Goal: Information Seeking & Learning: Understand process/instructions

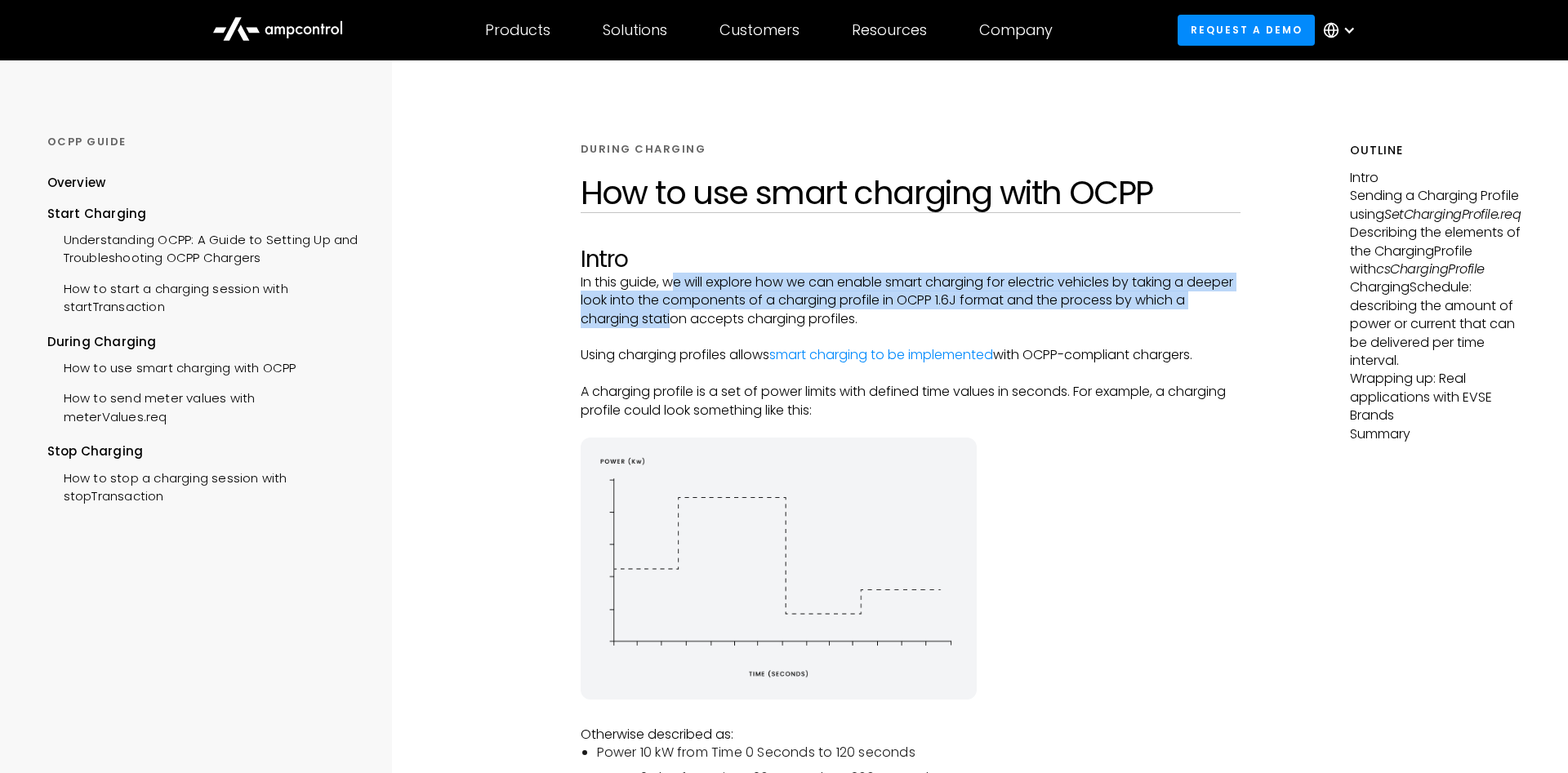
drag, startPoint x: 670, startPoint y: 299, endPoint x: 673, endPoint y: 321, distance: 22.2
click at [673, 321] on p "In this guide, we will explore how we can enable smart charging for electric ve…" at bounding box center [910, 300] width 660 height 54
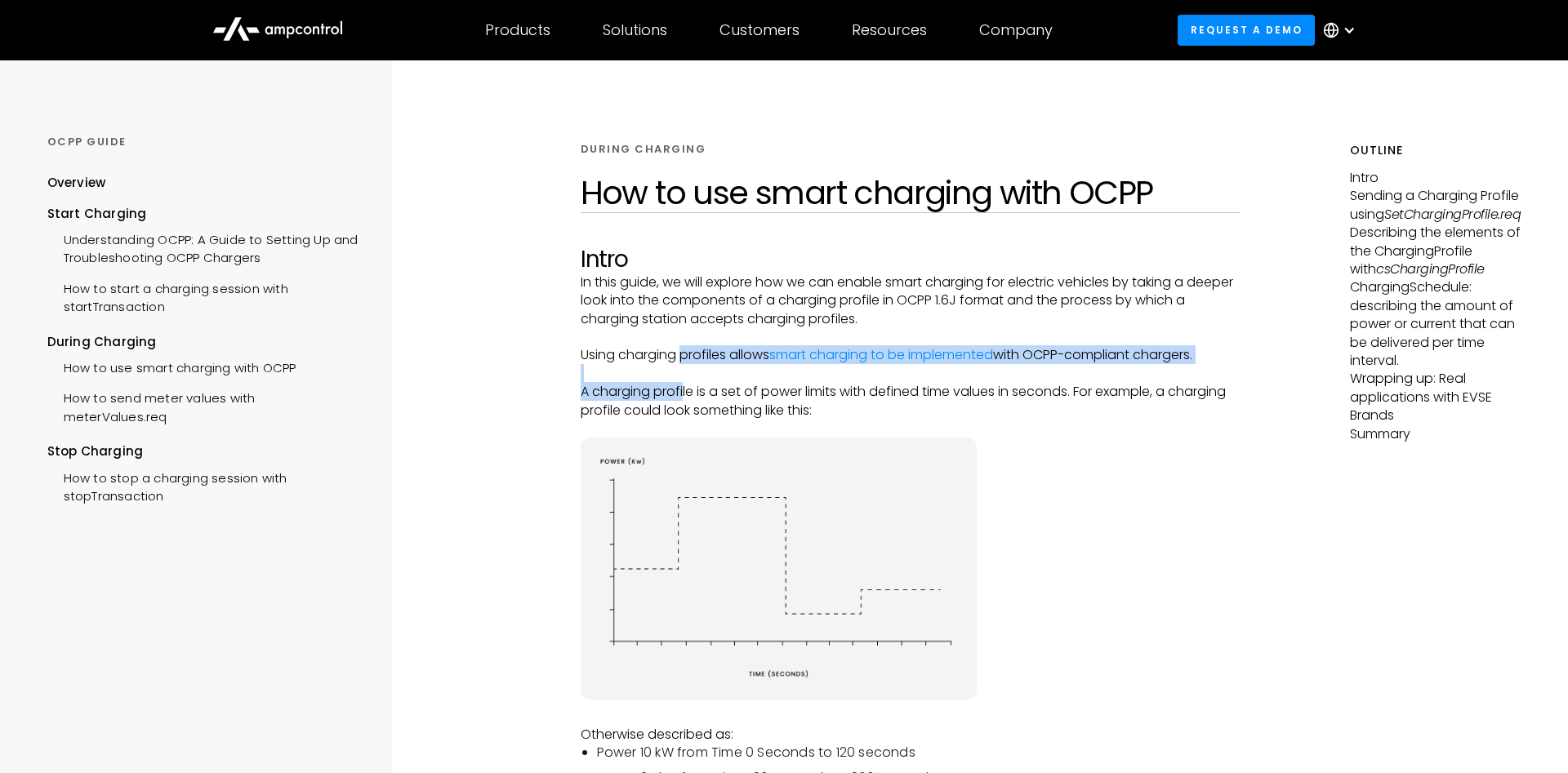
drag, startPoint x: 681, startPoint y: 365, endPoint x: 685, endPoint y: 394, distance: 29.3
click at [685, 394] on p "A charging profile is a set of power limits with defined time values in seconds…" at bounding box center [910, 401] width 660 height 37
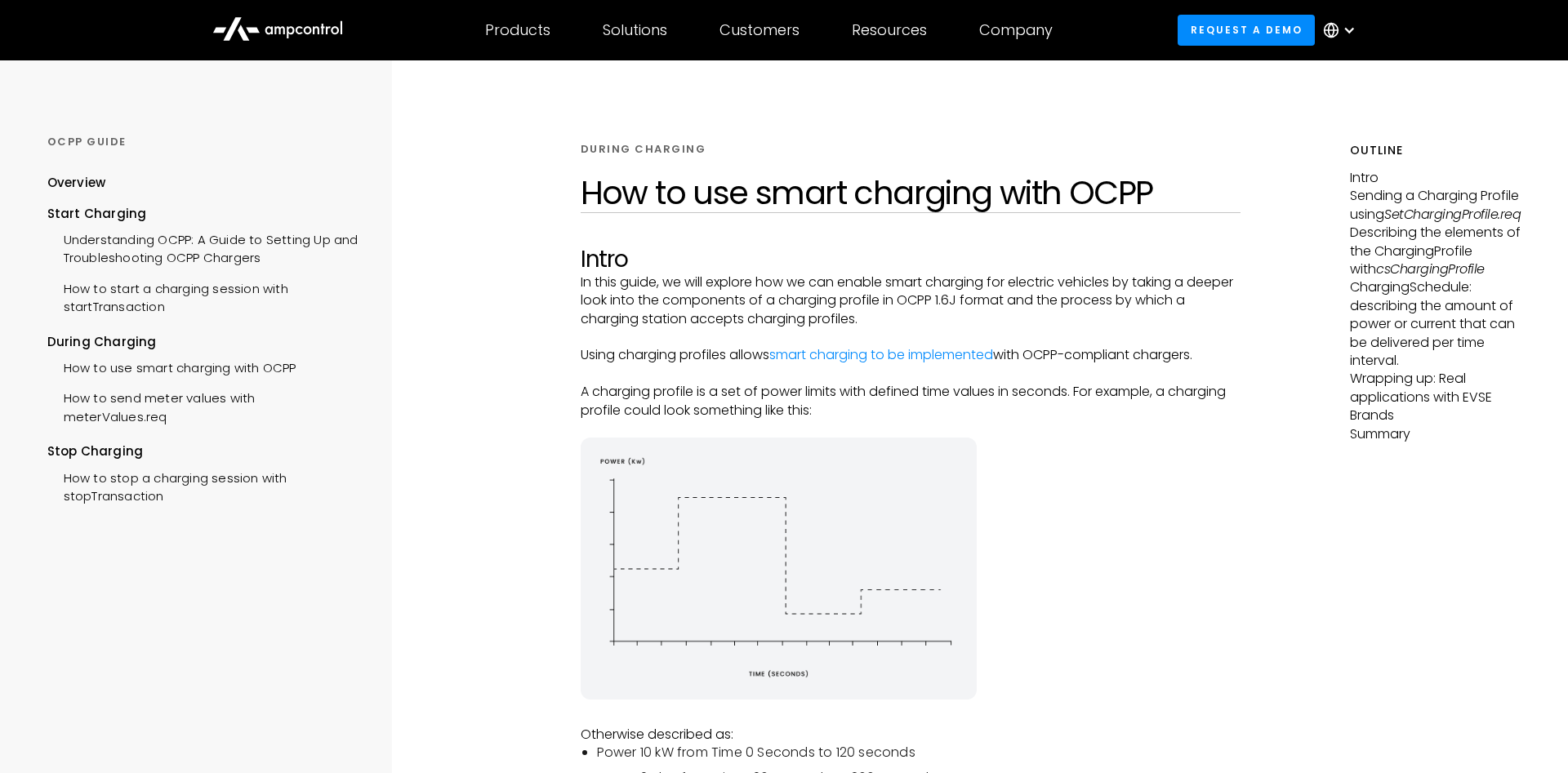
scroll to position [417, 0]
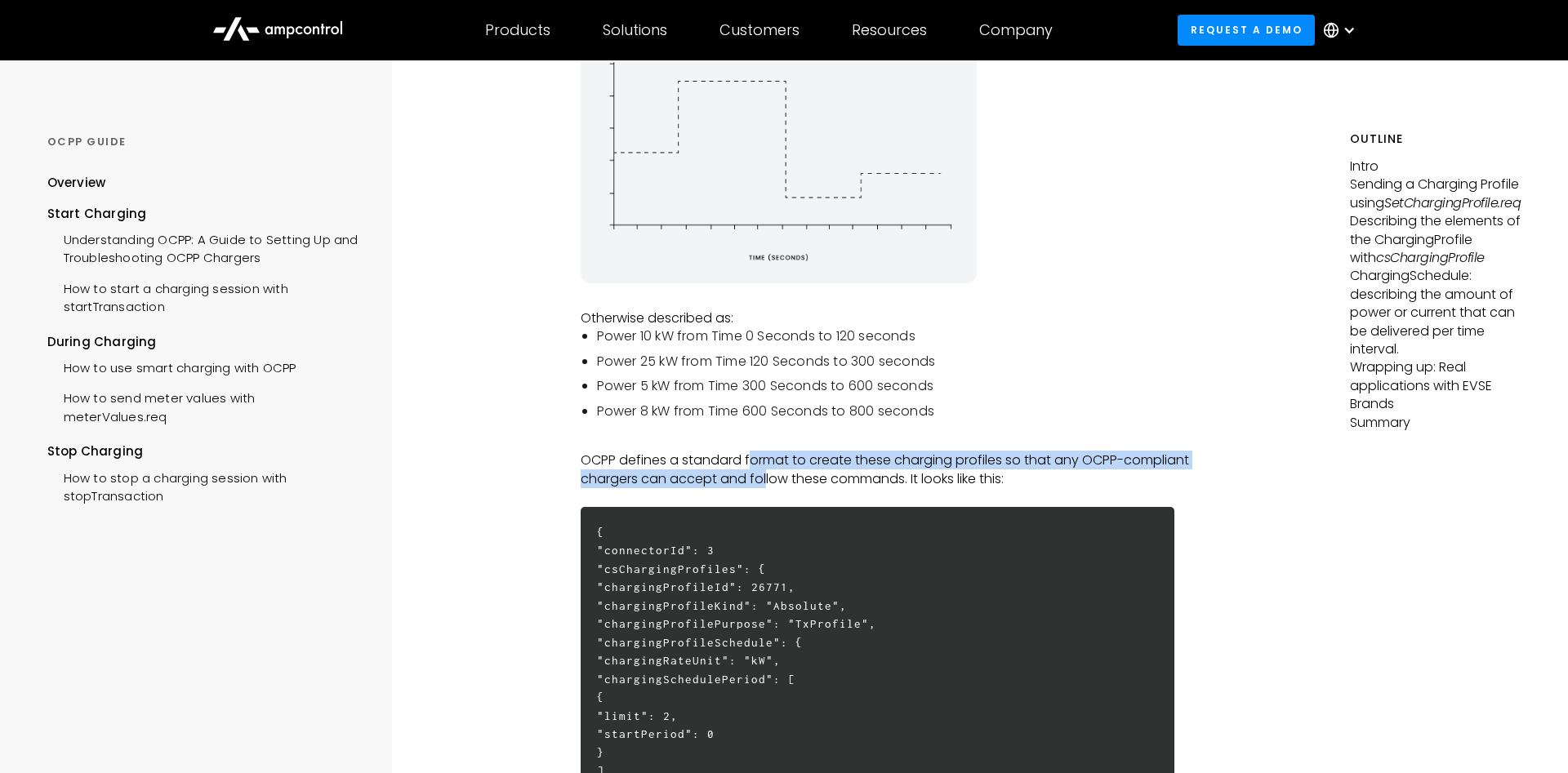
drag, startPoint x: 749, startPoint y: 462, endPoint x: 766, endPoint y: 491, distance: 33.6
click at [766, 488] on p "OCPP defines a standard format to create these charging profiles so that any OC…" at bounding box center [910, 469] width 660 height 37
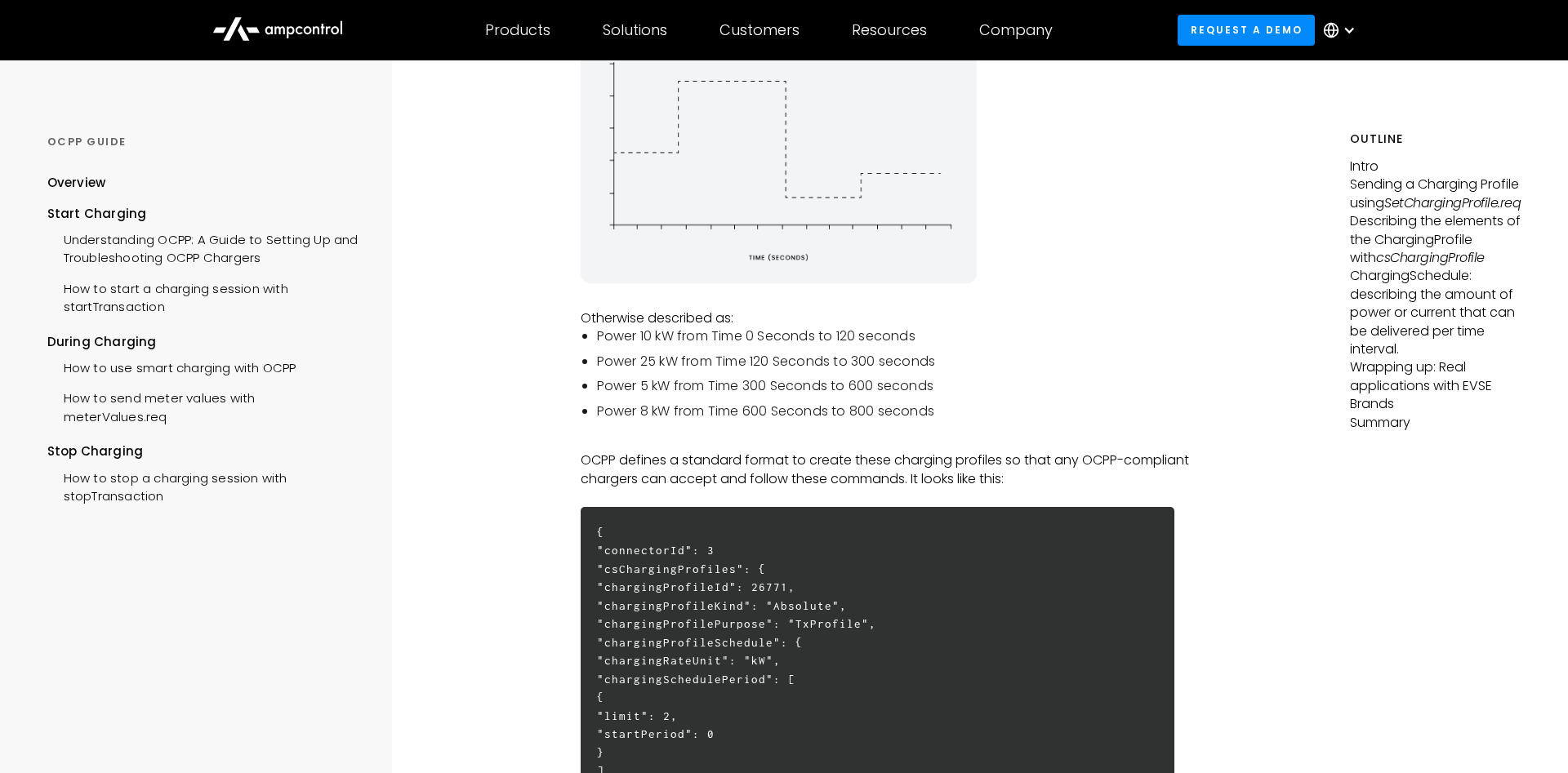
scroll to position [583, 0]
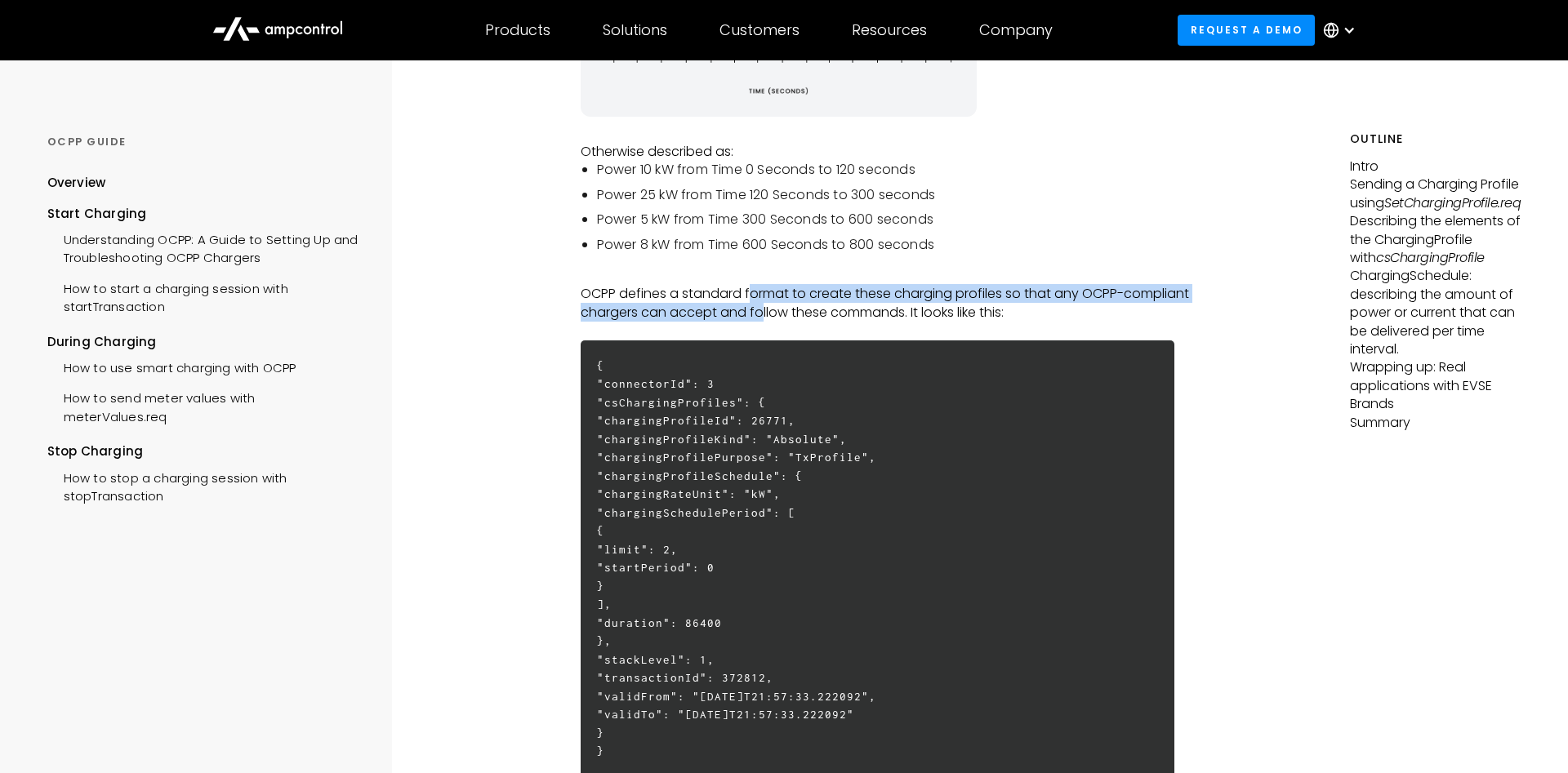
drag, startPoint x: 752, startPoint y: 299, endPoint x: 762, endPoint y: 314, distance: 18.0
click at [762, 314] on p "OCPP defines a standard format to create these charging profiles so that any OC…" at bounding box center [910, 303] width 660 height 37
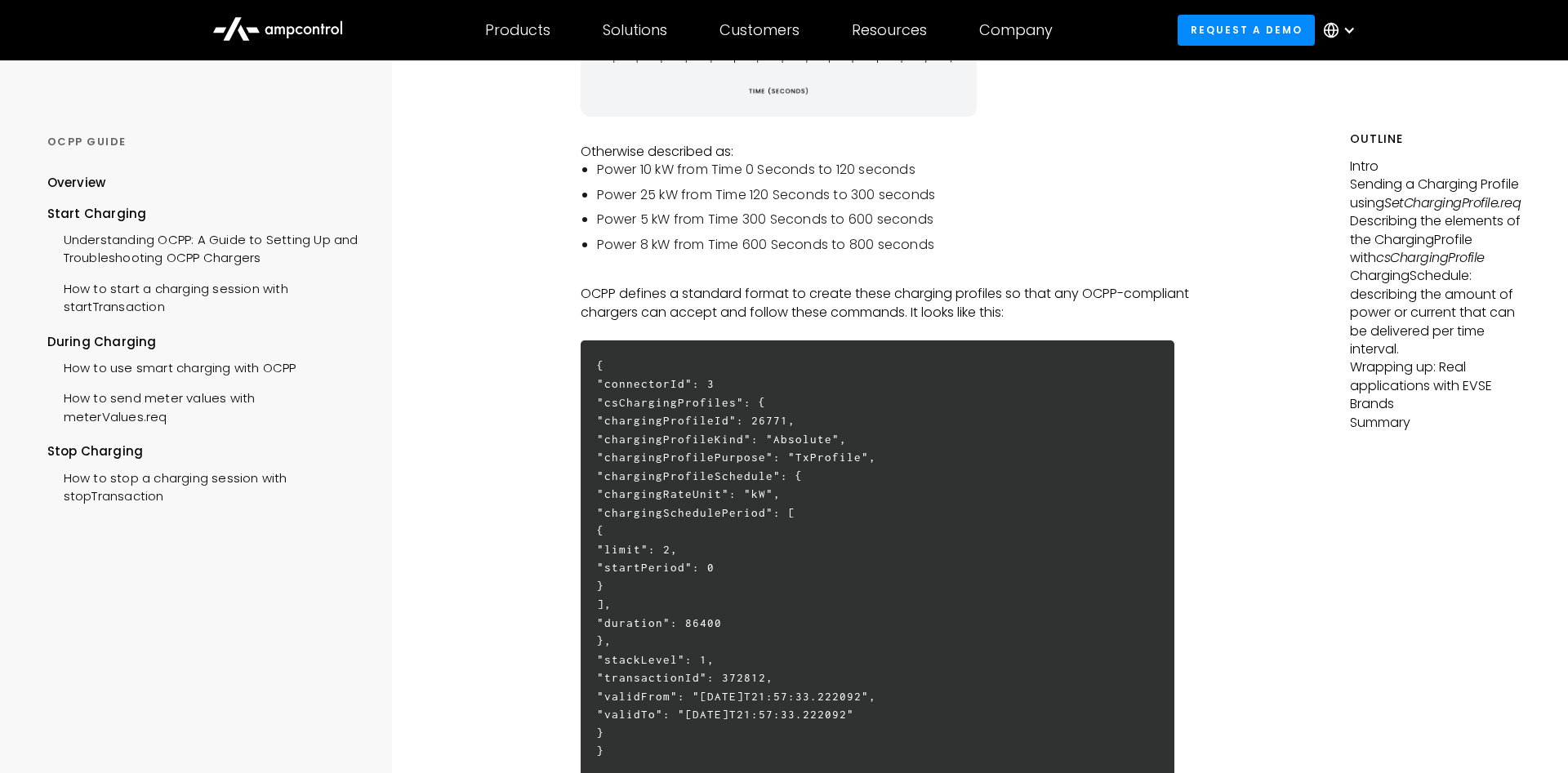
scroll to position [916, 0]
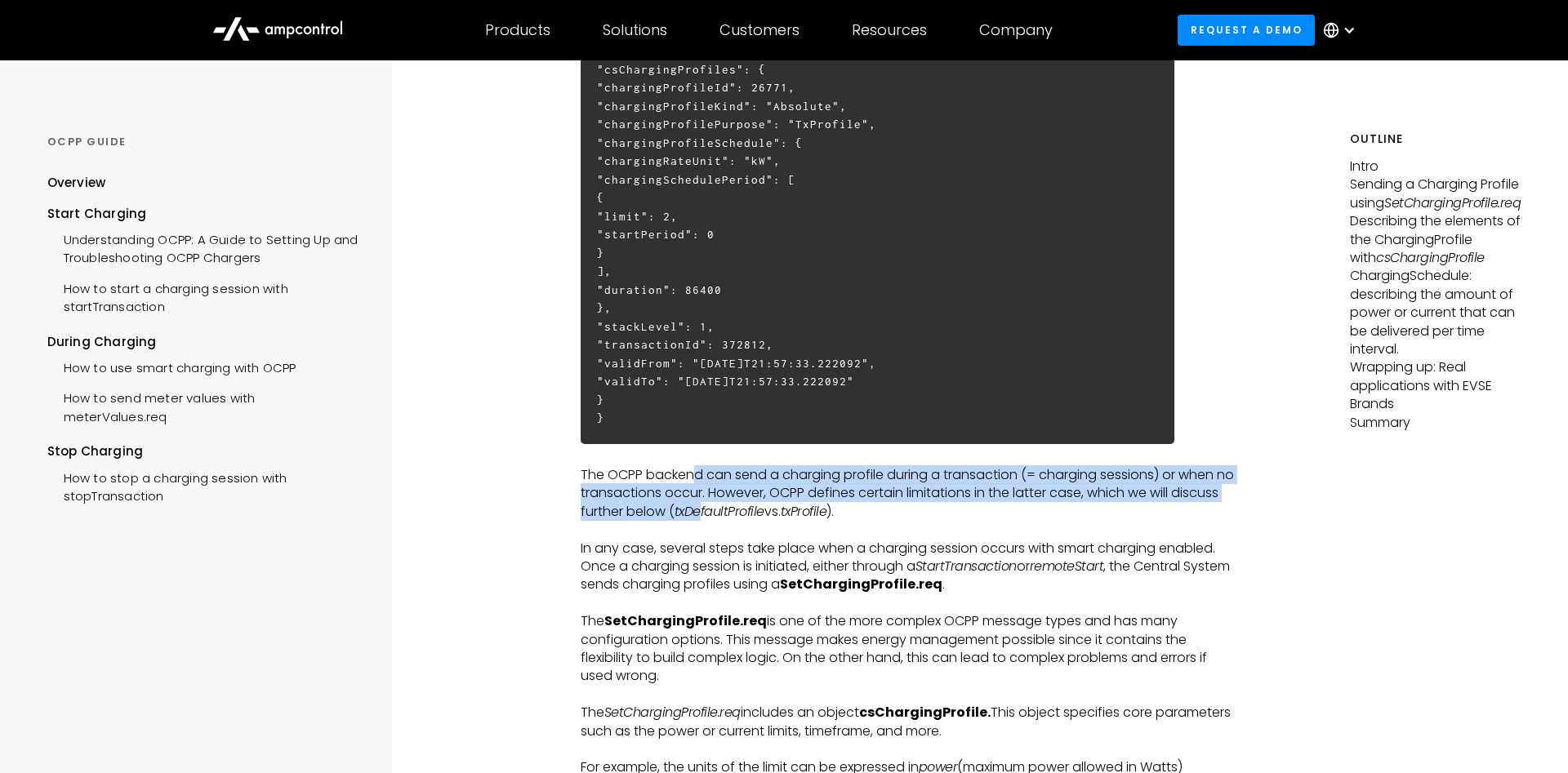
drag, startPoint x: 697, startPoint y: 474, endPoint x: 703, endPoint y: 519, distance: 45.4
click at [703, 519] on p "The OCPP backend can send a charging profile during a transaction (= charging s…" at bounding box center [910, 493] width 660 height 54
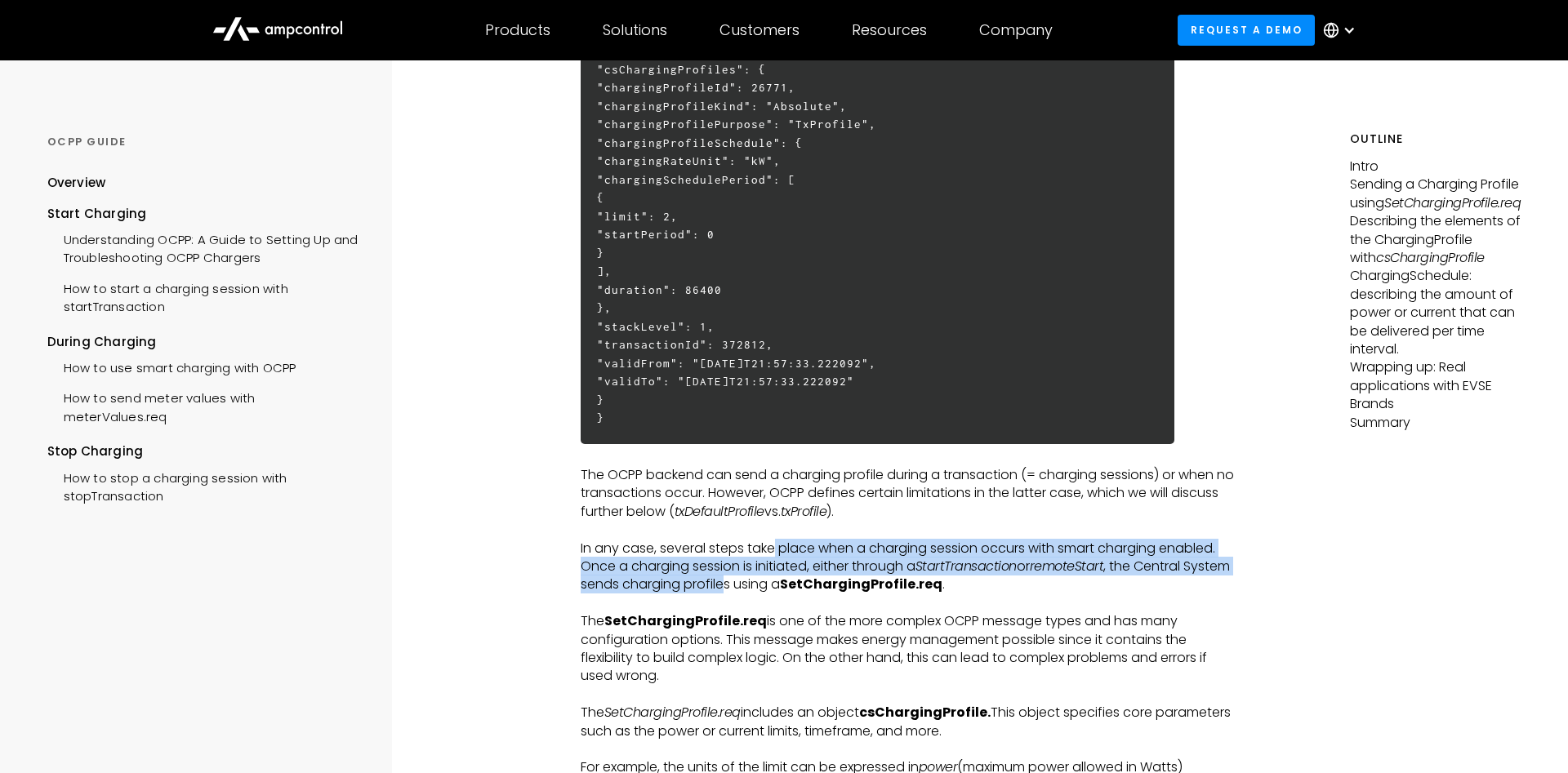
drag, startPoint x: 776, startPoint y: 552, endPoint x: 780, endPoint y: 588, distance: 36.2
click at [780, 588] on p "In any case, several steps take place when a charging session occurs with smart…" at bounding box center [910, 567] width 660 height 54
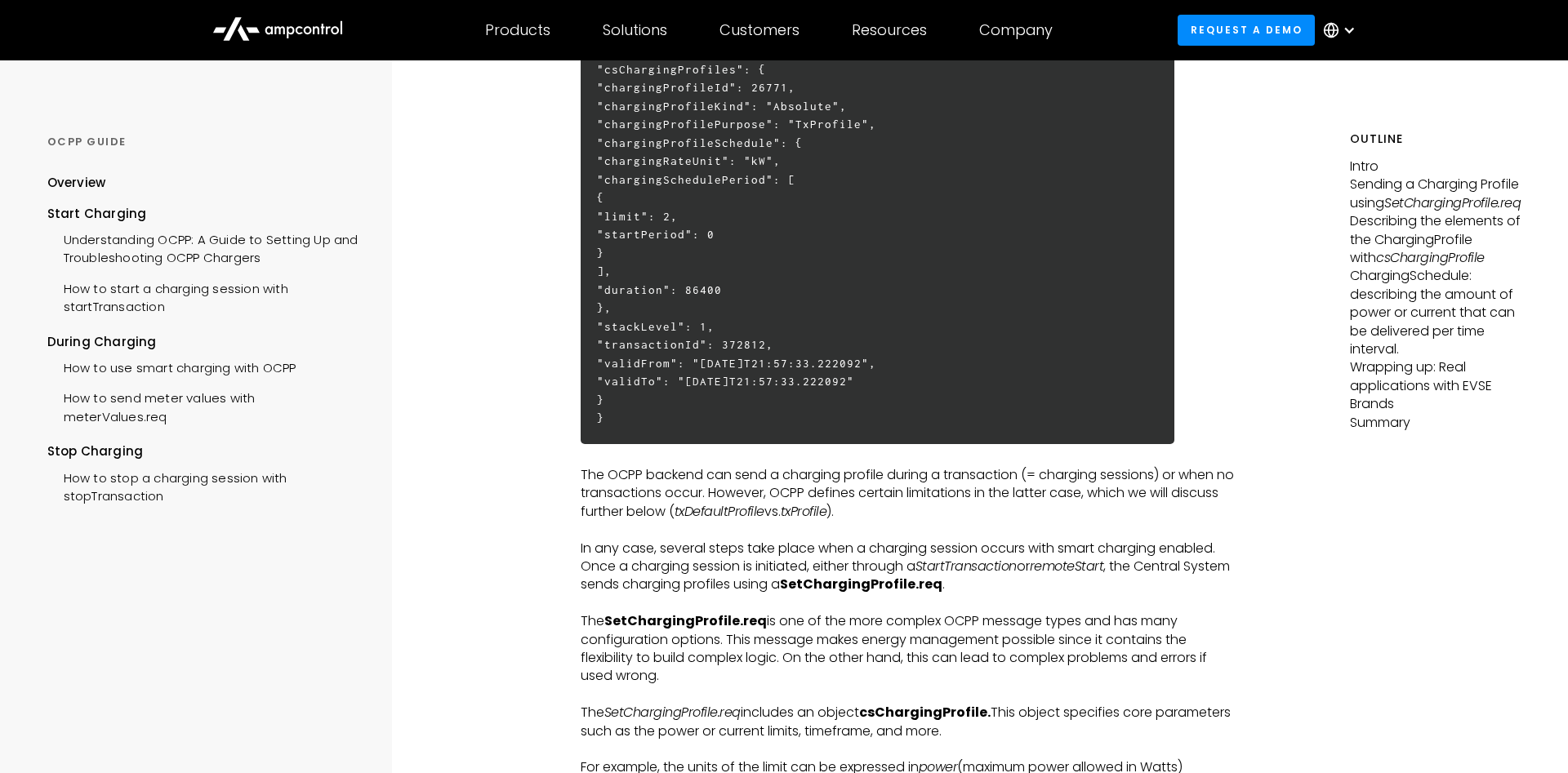
drag, startPoint x: 797, startPoint y: 644, endPoint x: 797, endPoint y: 689, distance: 45.0
click at [797, 686] on p "The SetChargingProfile.req is one of the more complex OCPP message types and ha…" at bounding box center [910, 649] width 660 height 73
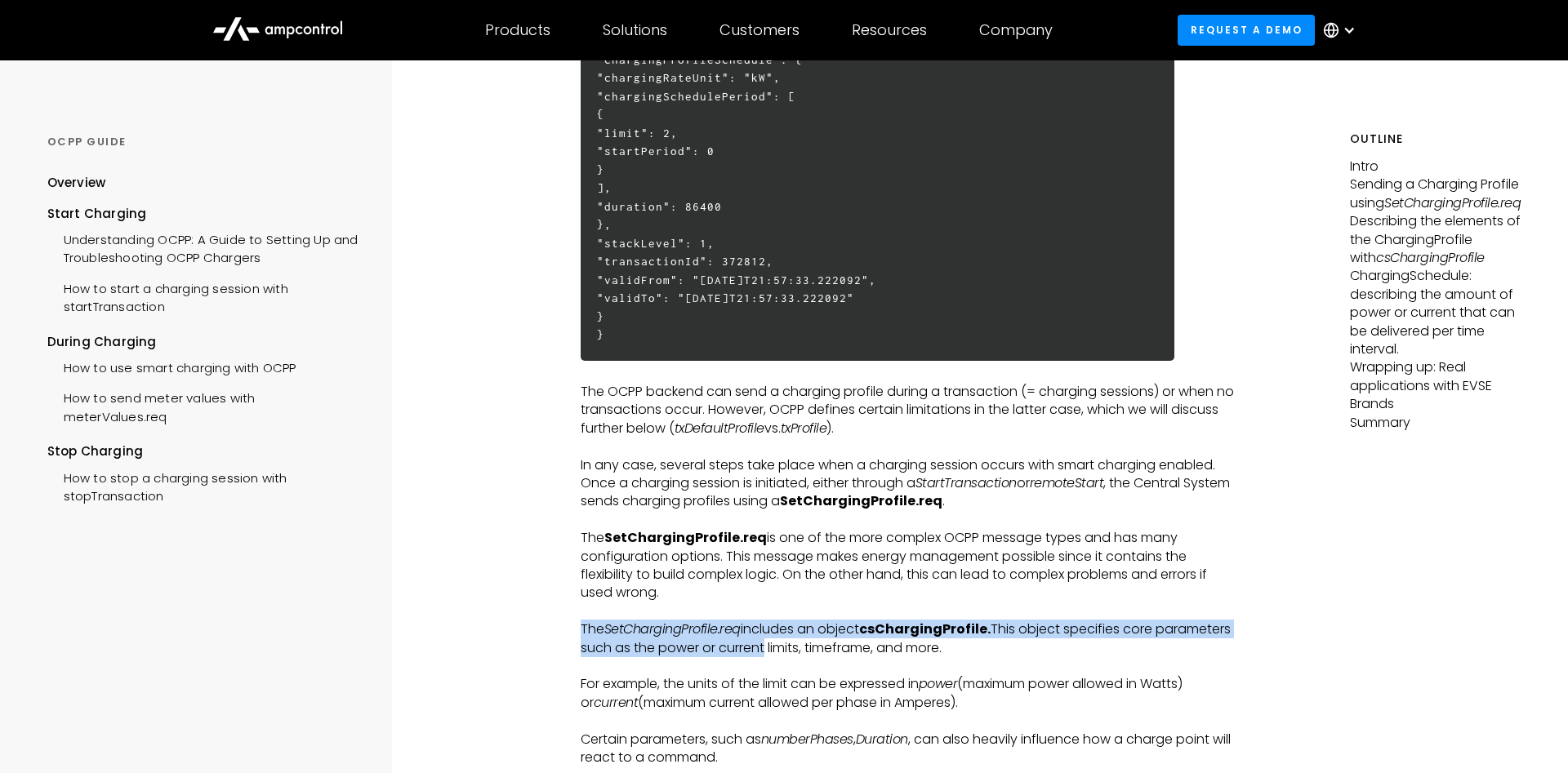
drag, startPoint x: 760, startPoint y: 620, endPoint x: 761, endPoint y: 651, distance: 31.0
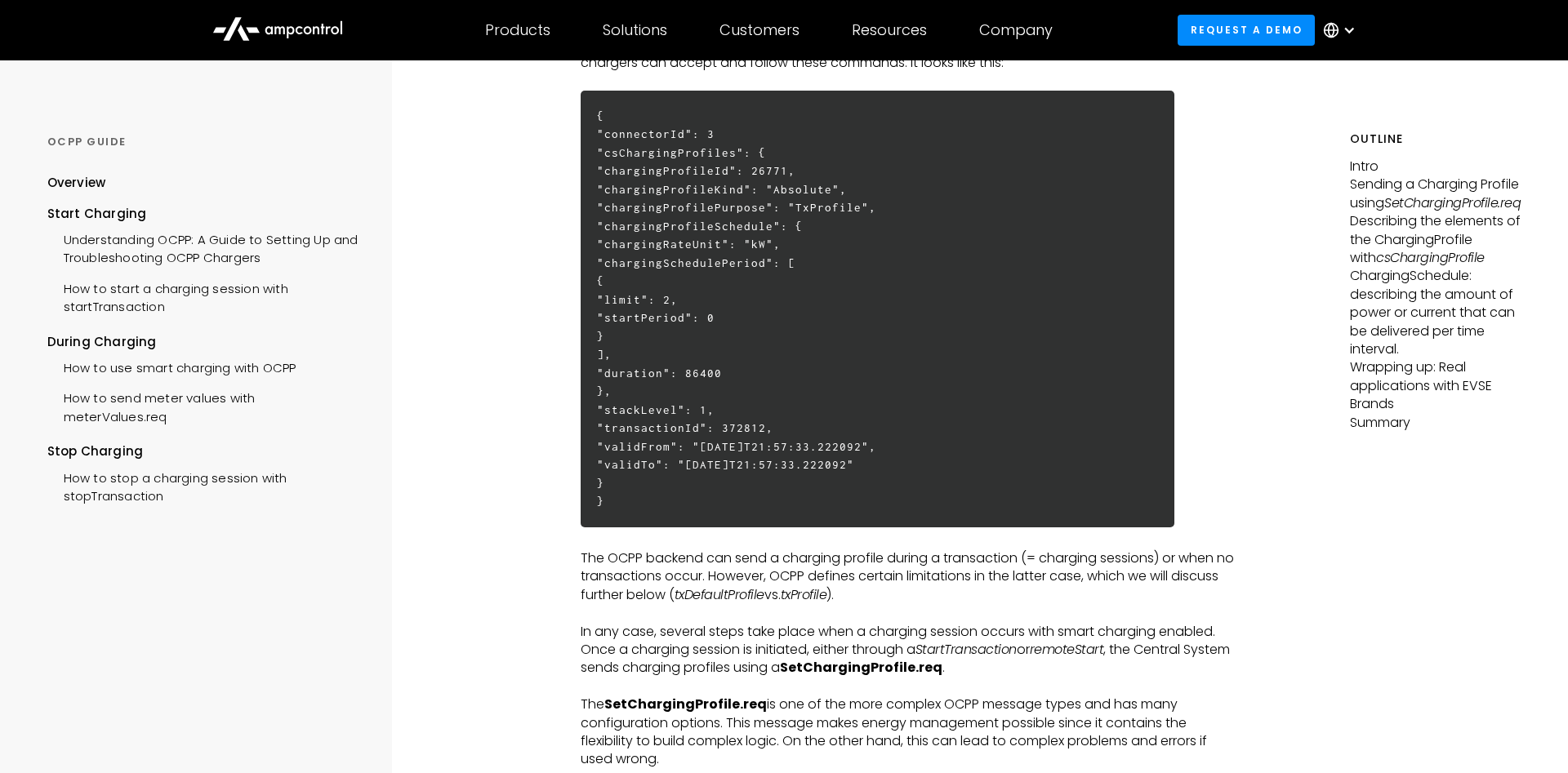
scroll to position [666, 0]
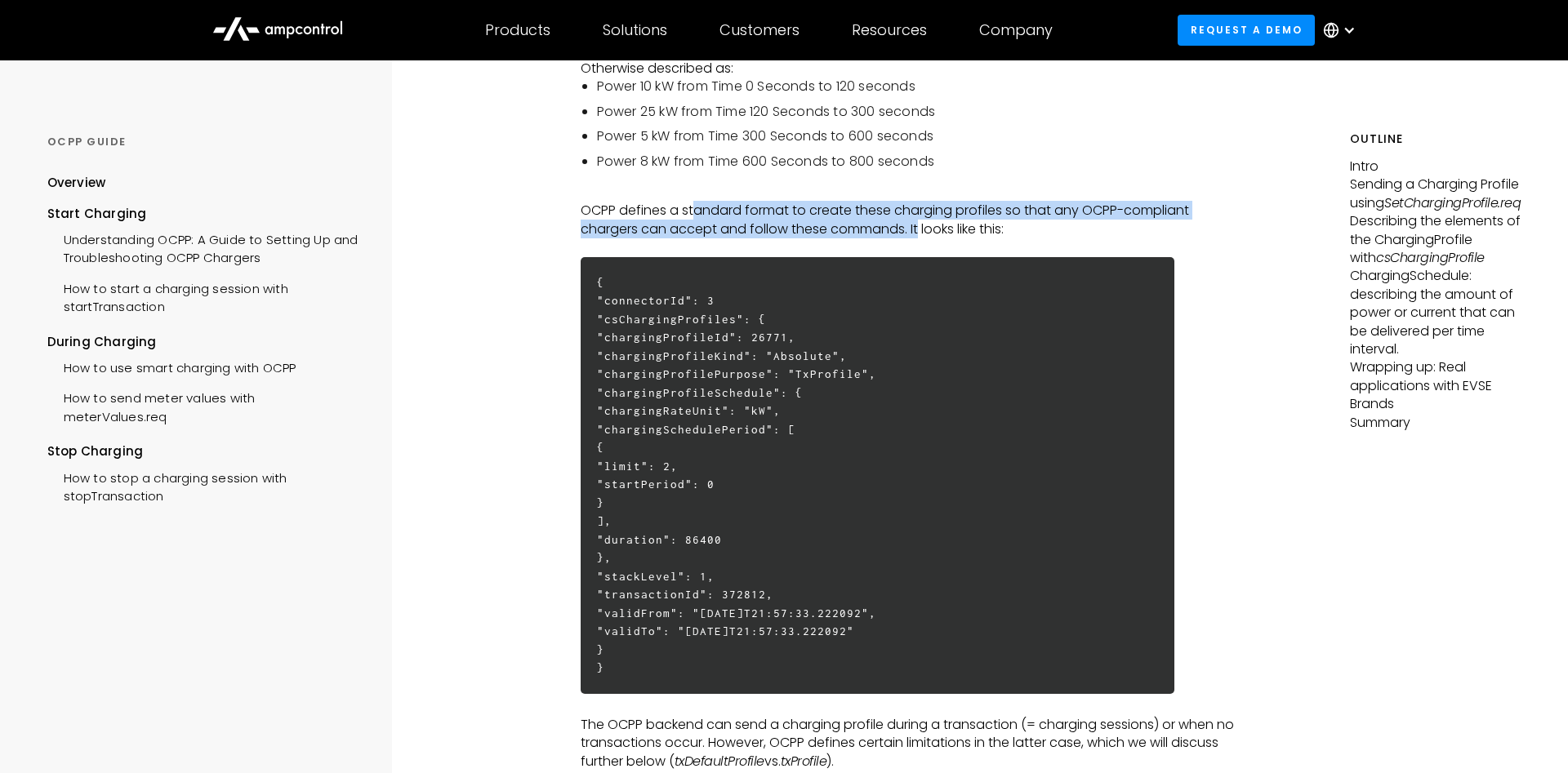
drag, startPoint x: 694, startPoint y: 216, endPoint x: 921, endPoint y: 240, distance: 228.3
click at [921, 238] on p "OCPP defines a standard format to create these charging profiles so that any OC…" at bounding box center [910, 220] width 660 height 37
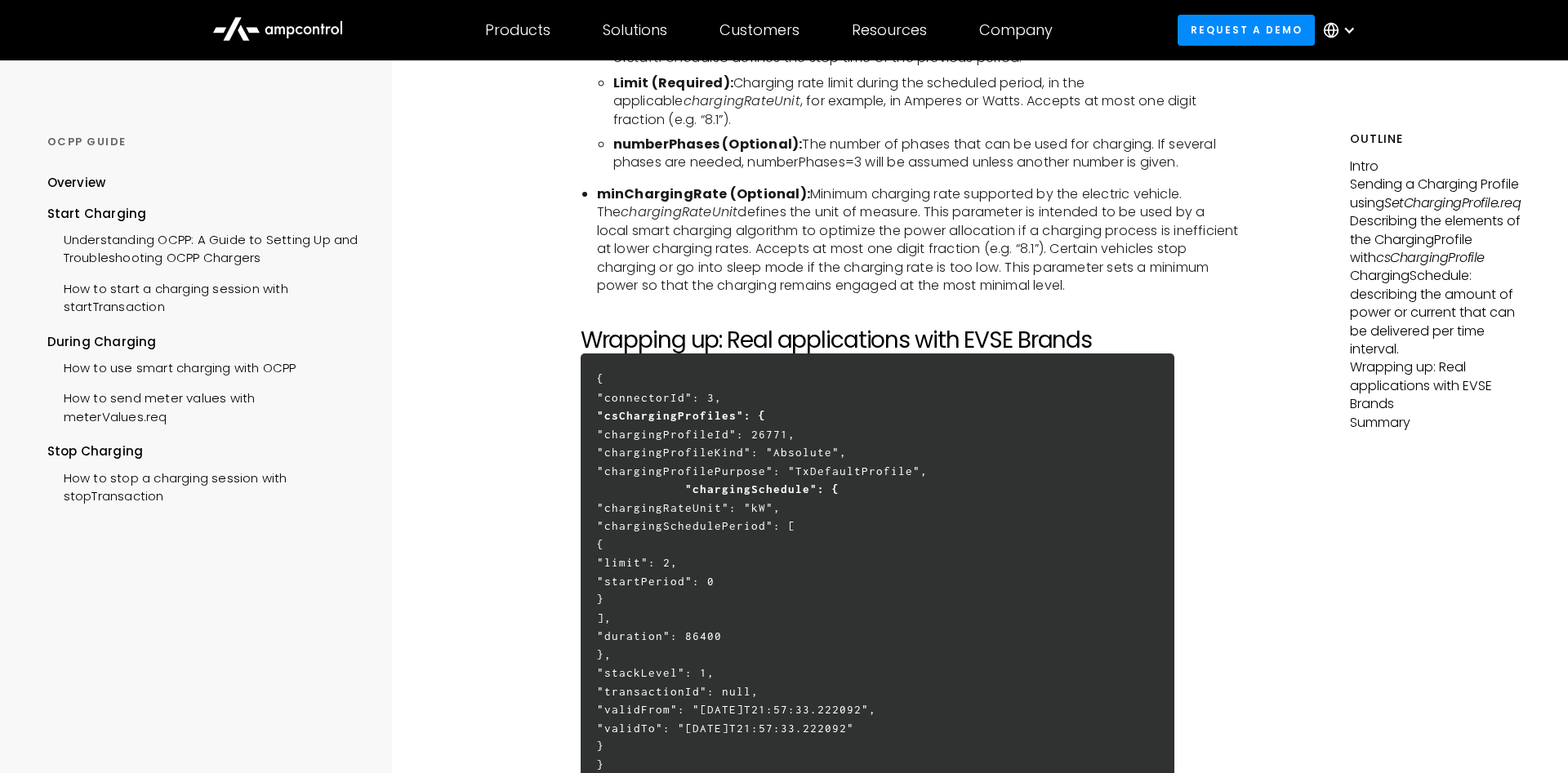
scroll to position [4831, 0]
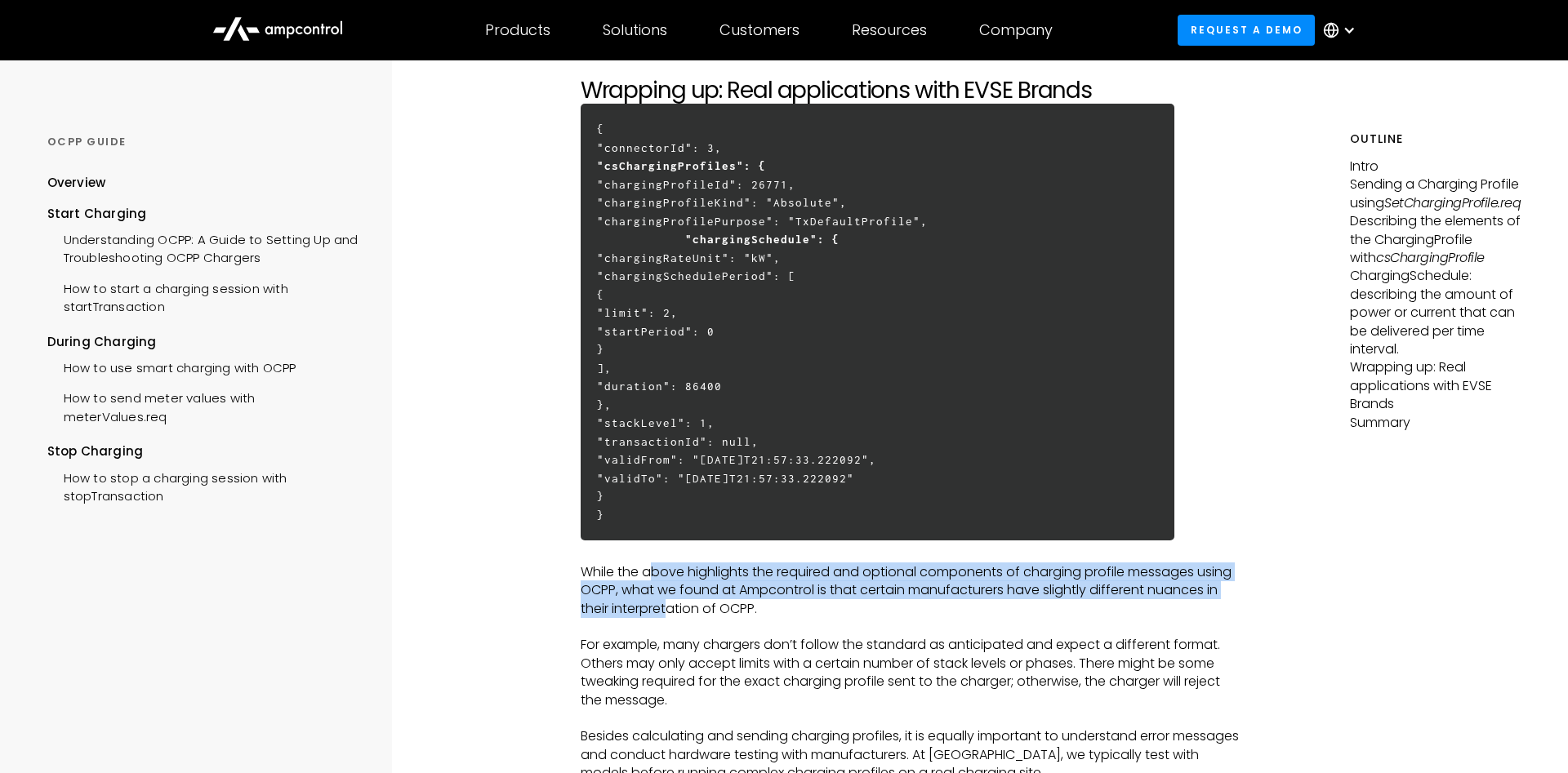
drag, startPoint x: 654, startPoint y: 598, endPoint x: 668, endPoint y: 624, distance: 29.5
click at [668, 619] on p "While the above highlights the required and optional components of charging pro…" at bounding box center [910, 590] width 660 height 54
drag, startPoint x: 668, startPoint y: 625, endPoint x: 655, endPoint y: 593, distance: 34.5
click at [655, 593] on p "While the above highlights the required and optional components of charging pro…" at bounding box center [910, 590] width 660 height 54
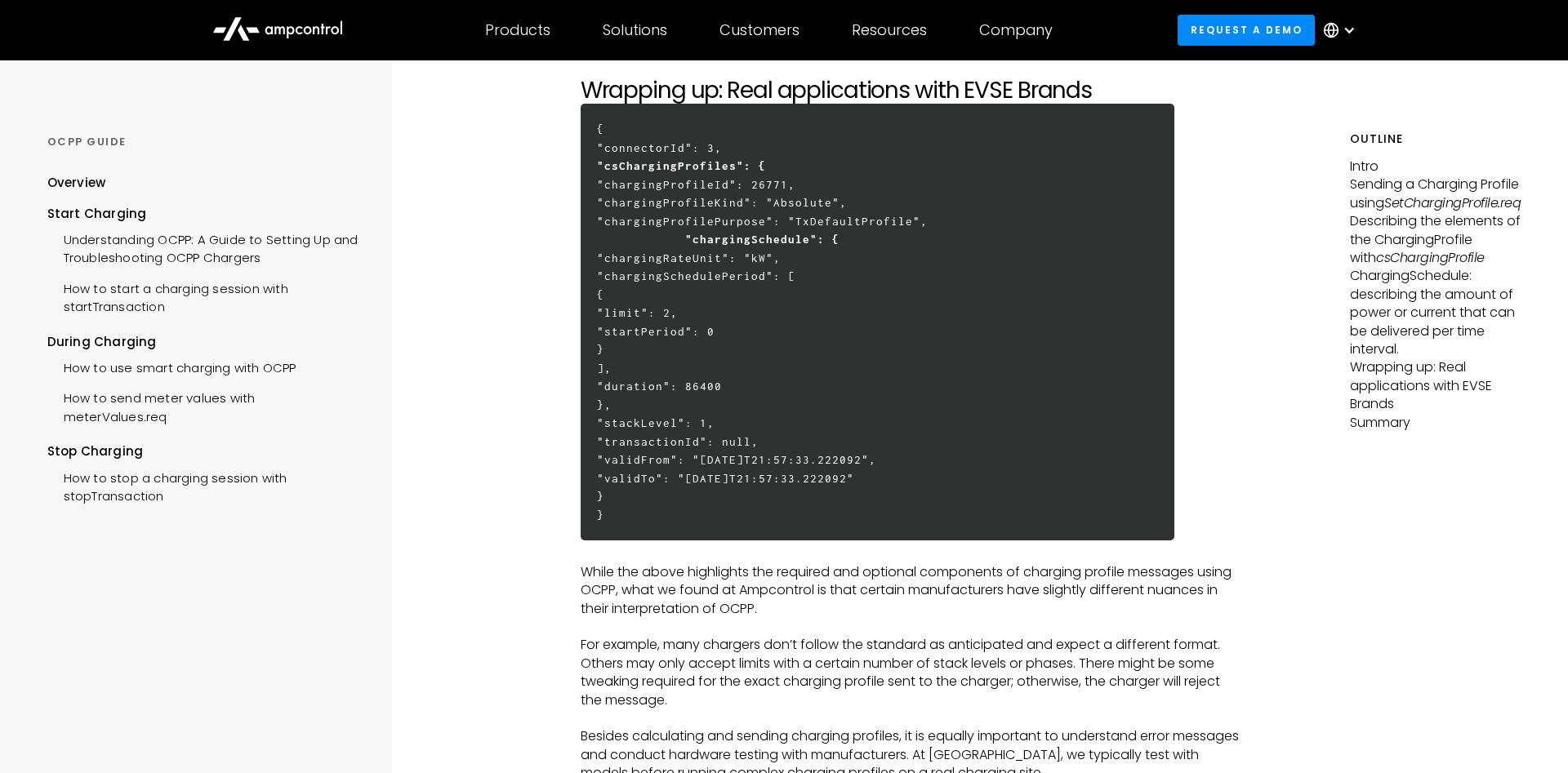
click at [655, 593] on p "While the above highlights the required and optional components of charging pro…" at bounding box center [910, 590] width 660 height 54
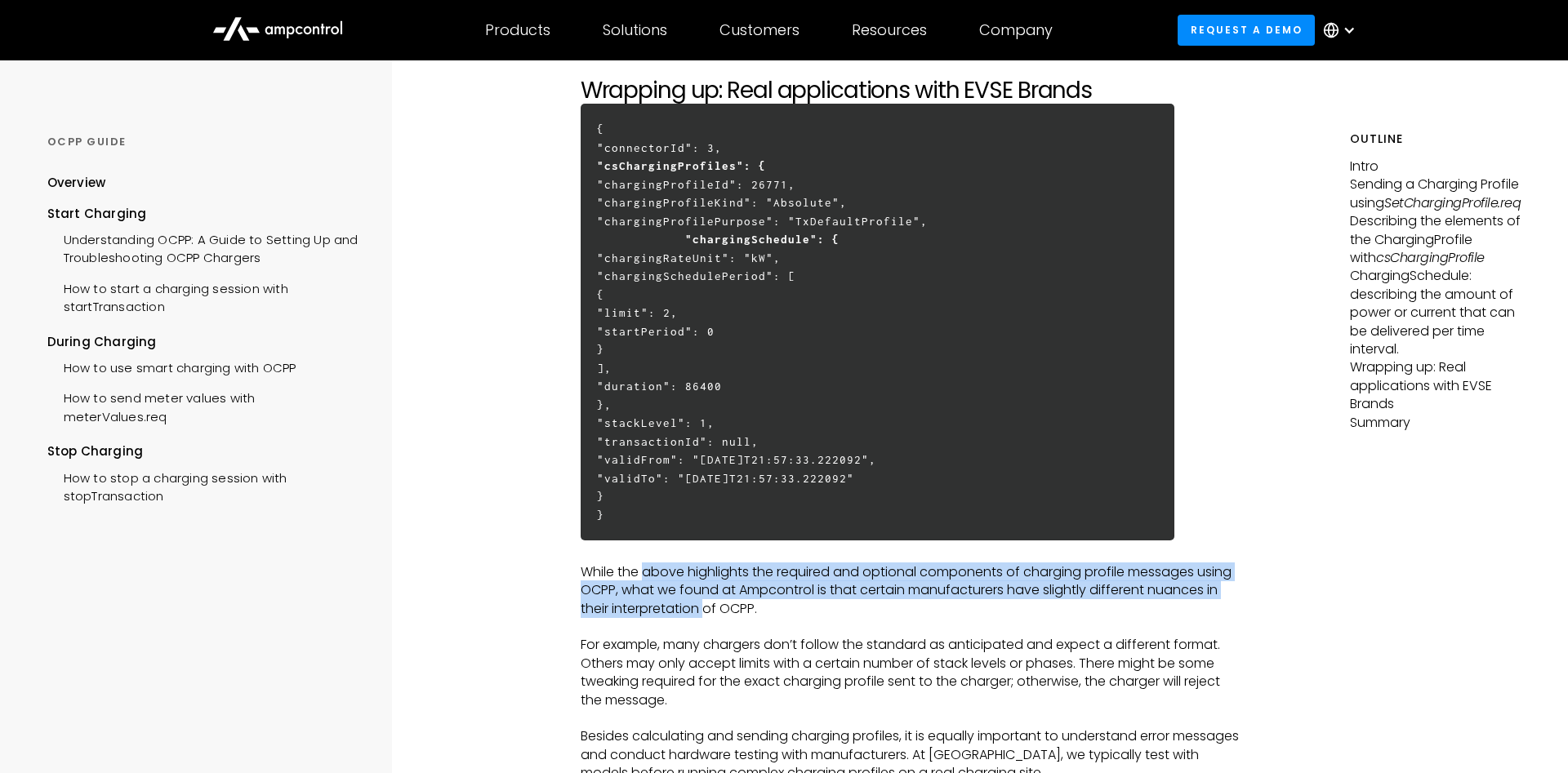
drag, startPoint x: 655, startPoint y: 593, endPoint x: 657, endPoint y: 621, distance: 28.1
click at [657, 619] on p "While the above highlights the required and optional components of charging pro…" at bounding box center [910, 590] width 660 height 54
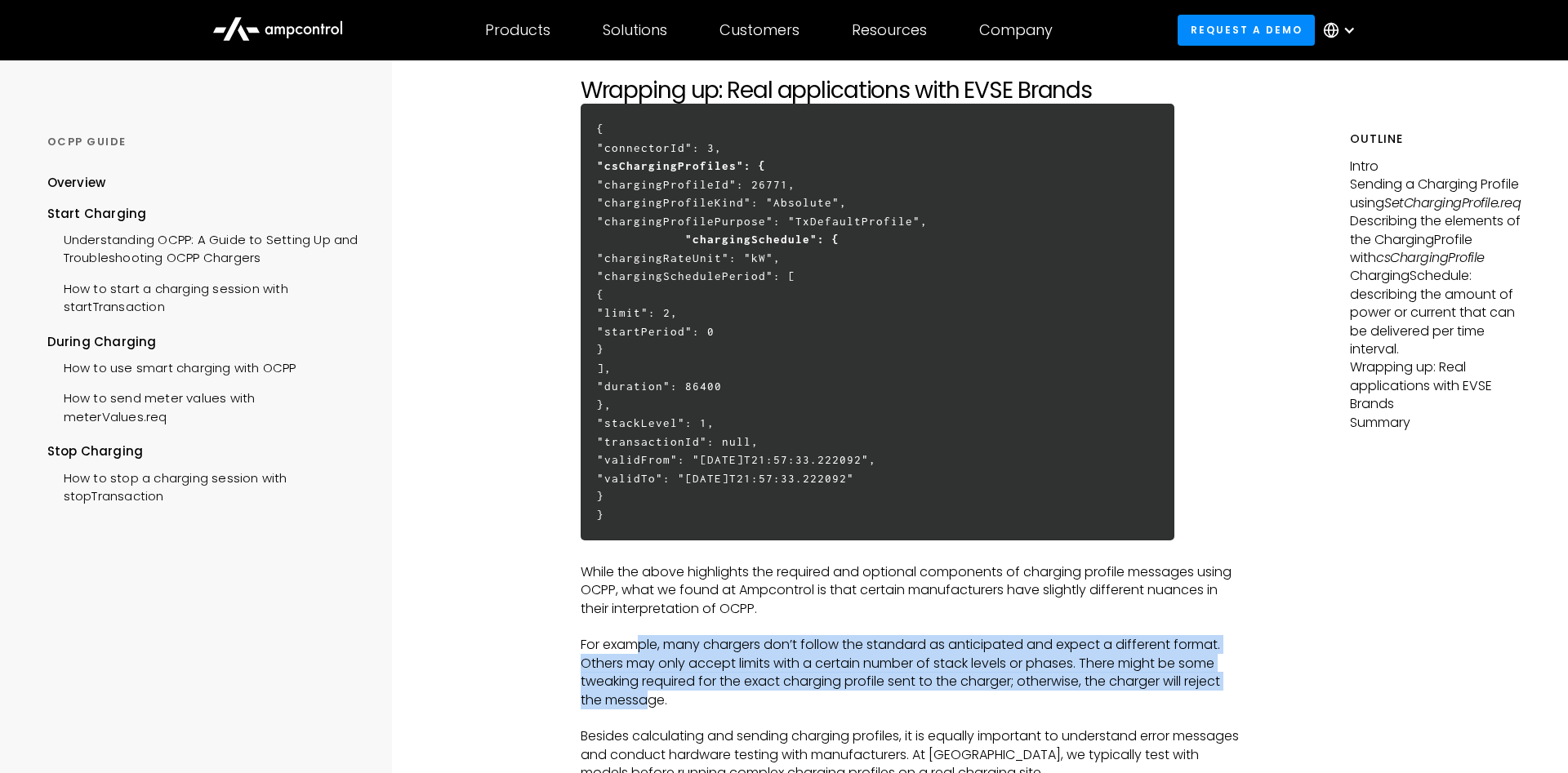
drag, startPoint x: 641, startPoint y: 666, endPoint x: 650, endPoint y: 727, distance: 61.7
click at [650, 710] on p "For example, many chargers don’t follow the standard as anticipated and expect …" at bounding box center [910, 672] width 660 height 73
drag, startPoint x: 643, startPoint y: 729, endPoint x: 637, endPoint y: 663, distance: 66.3
click at [637, 663] on p "For example, many chargers don’t follow the standard as anticipated and expect …" at bounding box center [910, 672] width 660 height 73
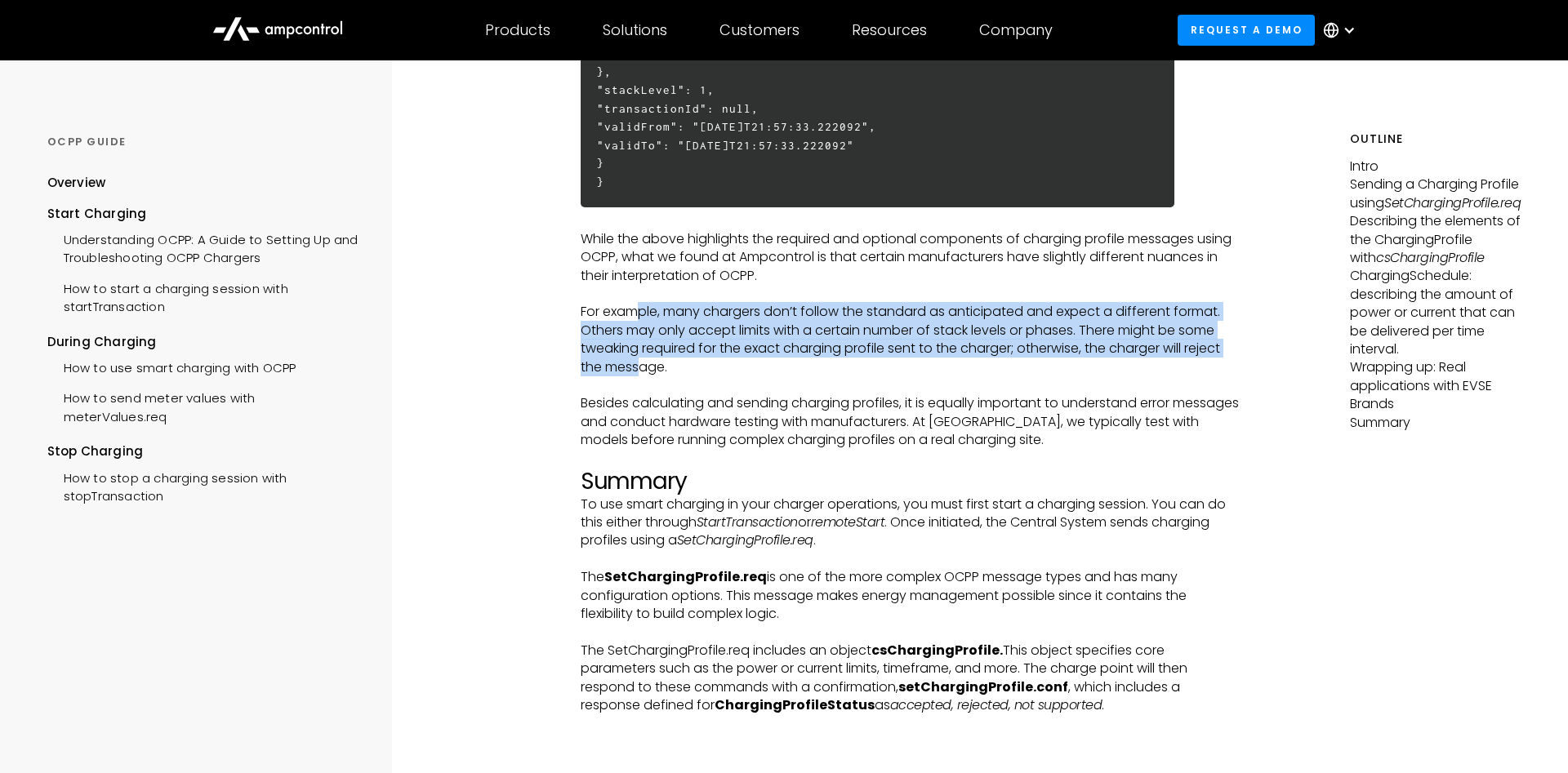
scroll to position [5498, 0]
